Goal: Find specific page/section: Find specific page/section

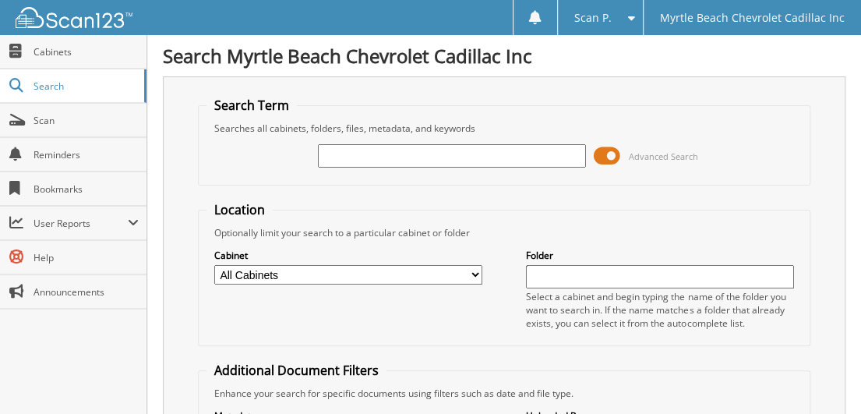
click at [365, 149] on input "text" at bounding box center [452, 155] width 268 height 23
type input "772338"
click at [372, 159] on input "772338" at bounding box center [452, 155] width 268 height 23
drag, startPoint x: 243, startPoint y: 366, endPoint x: 200, endPoint y: 312, distance: 68.7
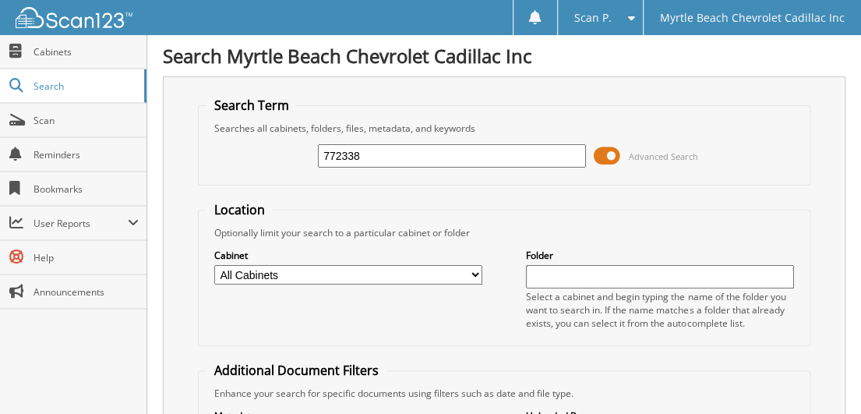
click at [200, 312] on fieldset "Location Optionally limit your search to a particular cabinet or folder Cabinet…" at bounding box center [504, 273] width 612 height 145
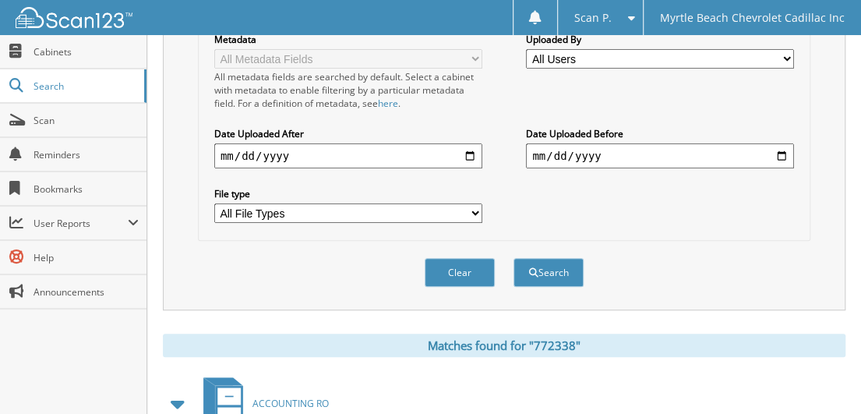
scroll to position [527, 0]
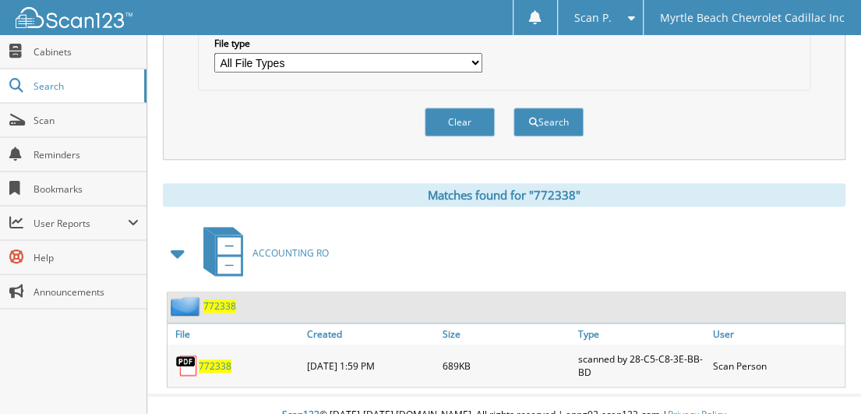
click at [212, 359] on span "772338" at bounding box center [215, 365] width 33 height 13
click at [81, 72] on link "Search" at bounding box center [73, 86] width 146 height 34
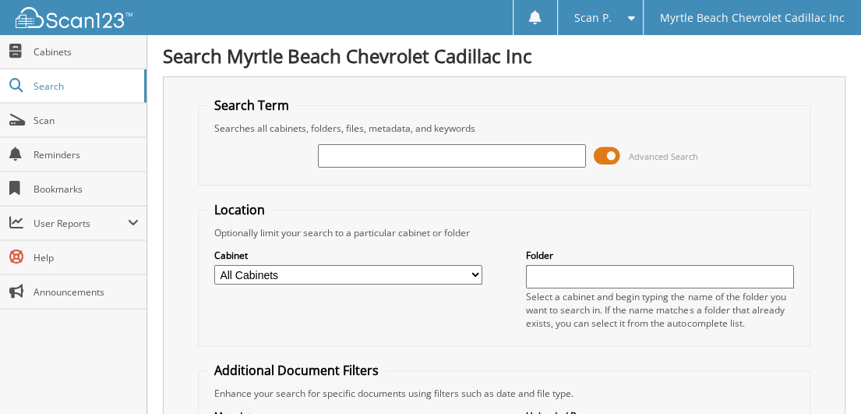
click at [379, 153] on input "text" at bounding box center [452, 155] width 268 height 23
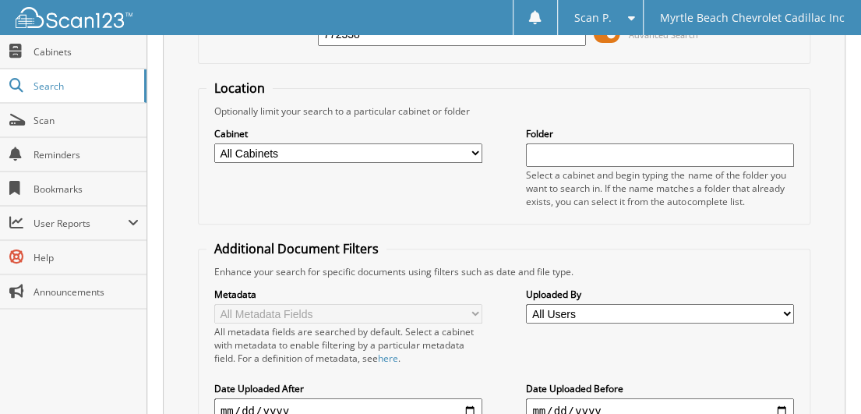
scroll to position [303, 0]
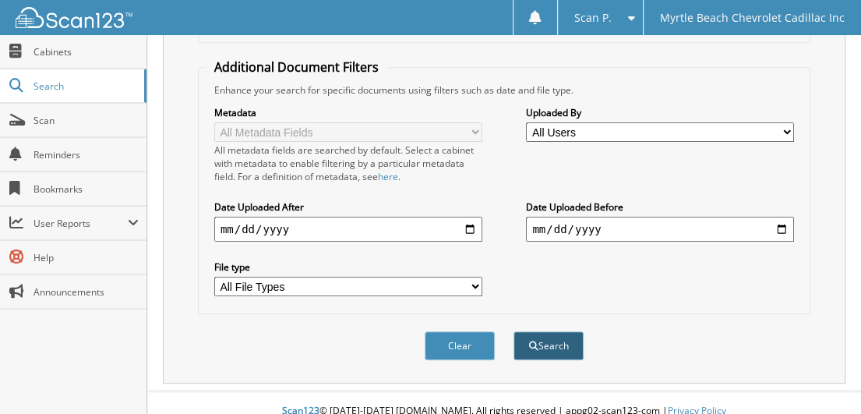
type input "772338"
click at [562, 331] on button "Search" at bounding box center [548, 345] width 70 height 29
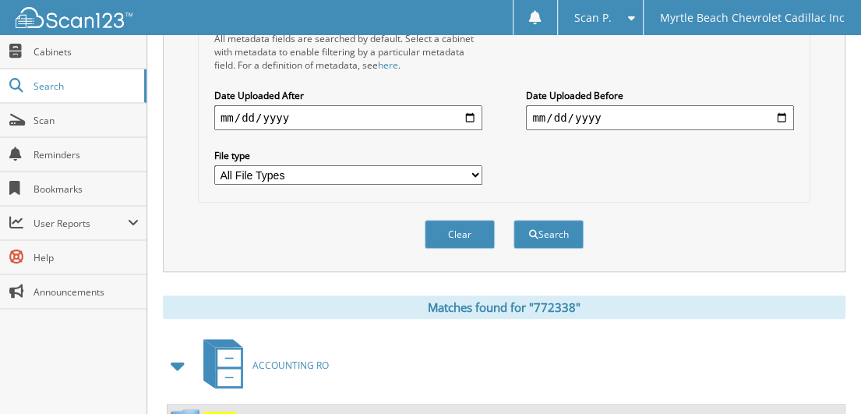
scroll to position [527, 0]
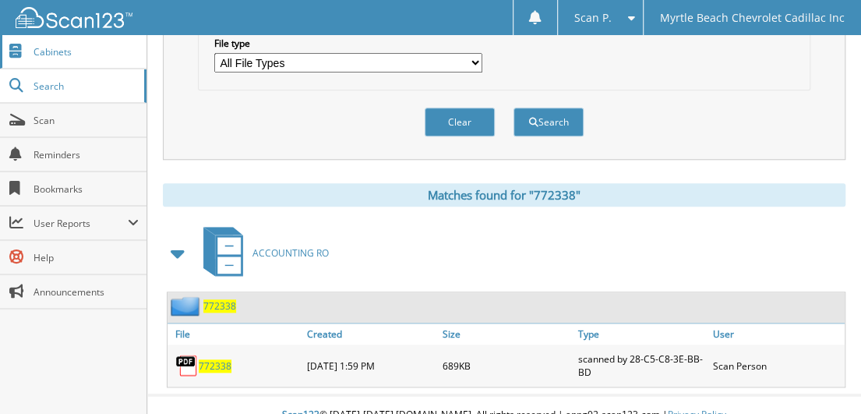
click at [69, 52] on span "Cabinets" at bounding box center [86, 51] width 105 height 13
